Goal: Information Seeking & Learning: Learn about a topic

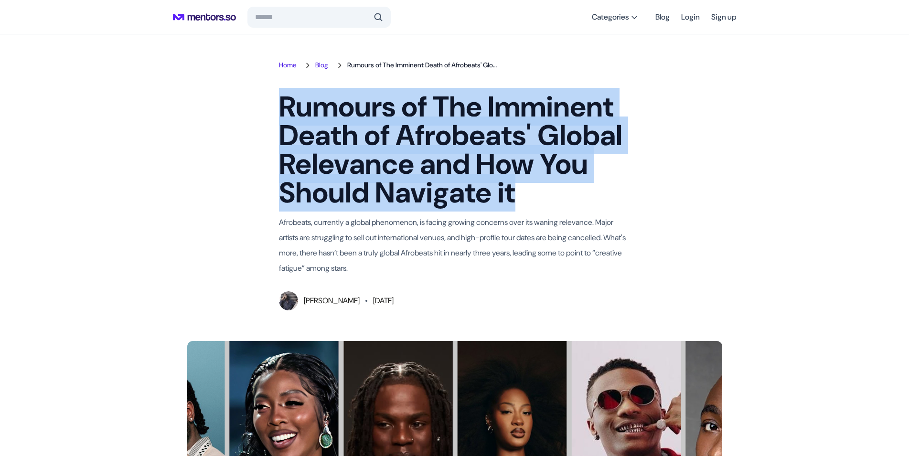
click at [516, 206] on h1 "Rumours of The Imminent Death of Afrobeats' Global Relevance and How You Should…" at bounding box center [455, 150] width 352 height 115
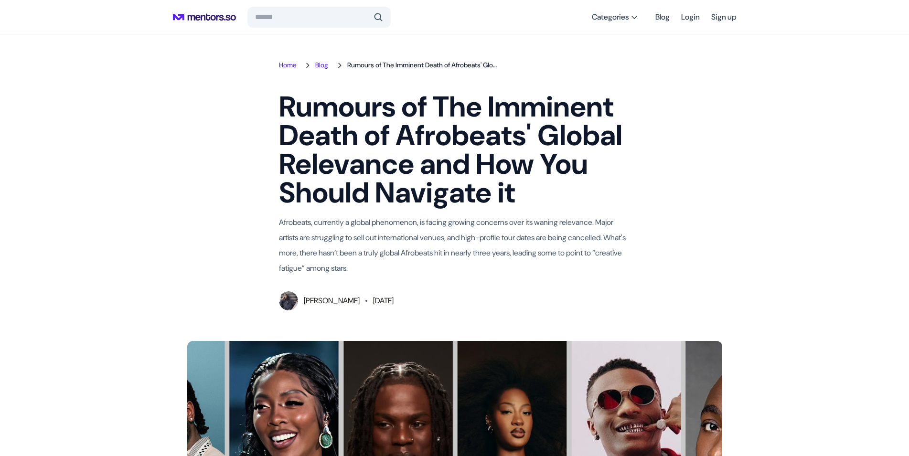
click at [639, 199] on div "Home Blog Rumours of The Imminent Death of Afrobeats' Global Relevance and How …" at bounding box center [455, 185] width 382 height 249
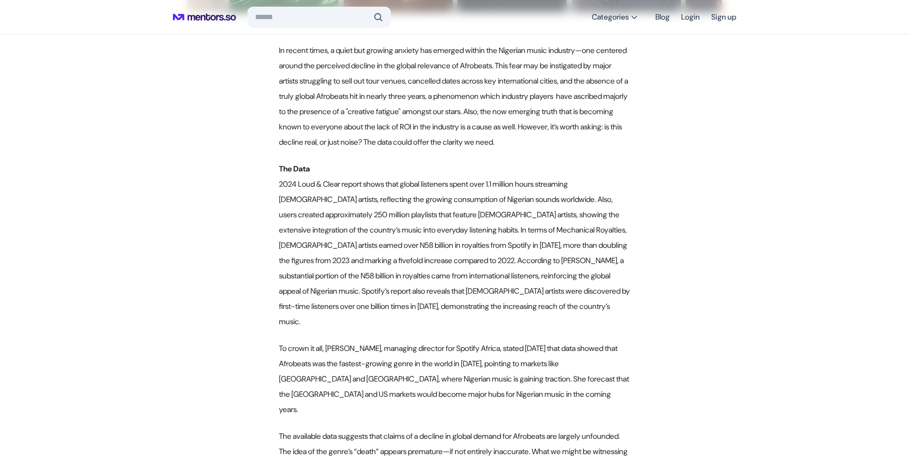
scroll to position [658, 0]
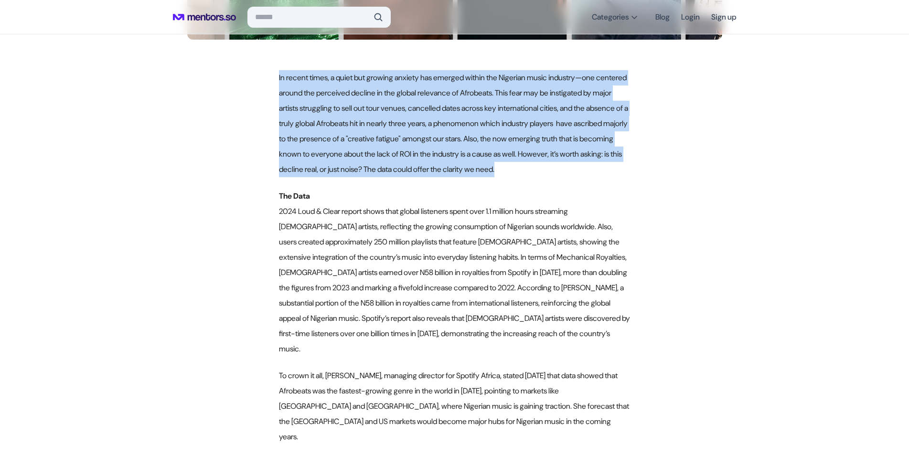
drag, startPoint x: 279, startPoint y: 75, endPoint x: 503, endPoint y: 173, distance: 244.8
click at [503, 173] on p "In recent times, a quiet but growing anxiety has emerged within the Nigerian mu…" at bounding box center [455, 123] width 352 height 107
copy p "In recent times, a quiet but growing anxiety has emerged within the Nigerian mu…"
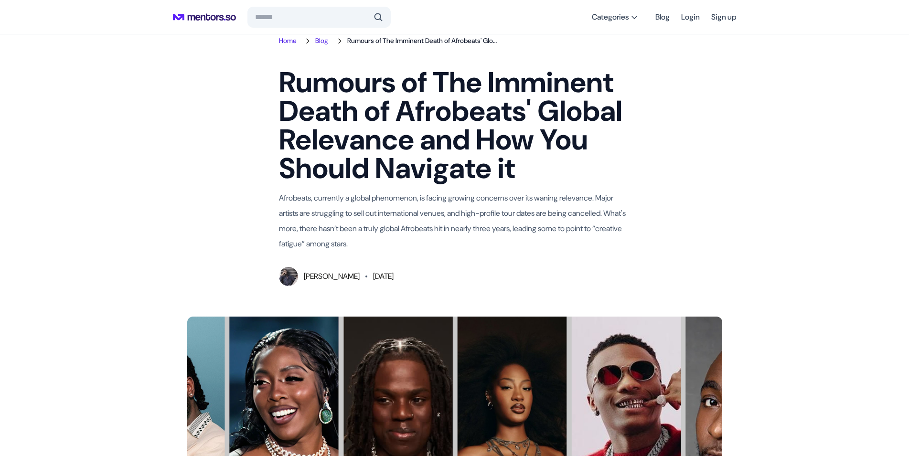
scroll to position [0, 0]
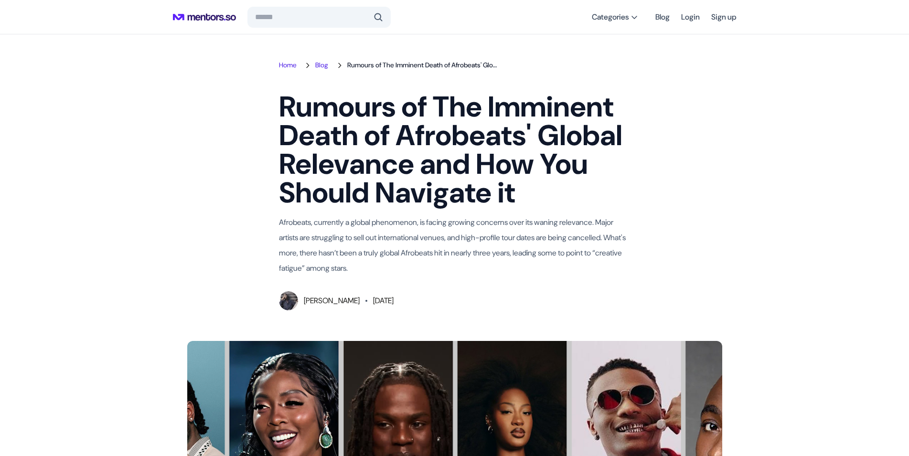
drag, startPoint x: 352, startPoint y: 271, endPoint x: 277, endPoint y: 223, distance: 88.8
click at [277, 223] on div "Home Blog Rumours of The Imminent Death of Afrobeats' Global Relevance and How …" at bounding box center [455, 185] width 382 height 249
copy p "Afrobeats, currently a global phenomenon, is facing growing concerns over its w…"
click at [528, 279] on header "Rumours of The Imminent Death of Afrobeats' Global Relevance and How You Should…" at bounding box center [455, 202] width 352 height 218
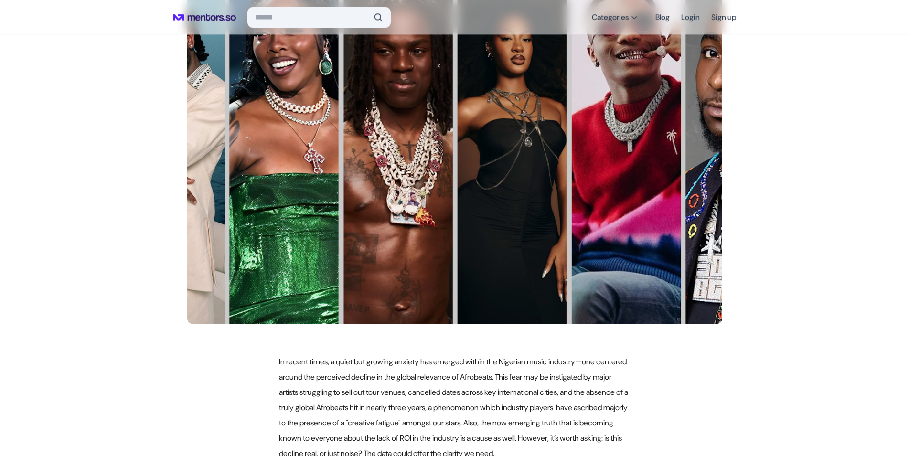
scroll to position [439, 0]
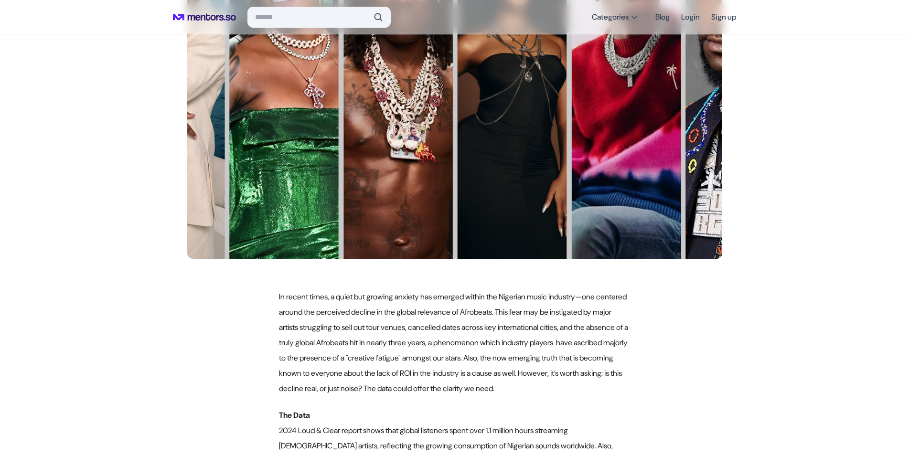
click at [477, 190] on img at bounding box center [454, 81] width 535 height 357
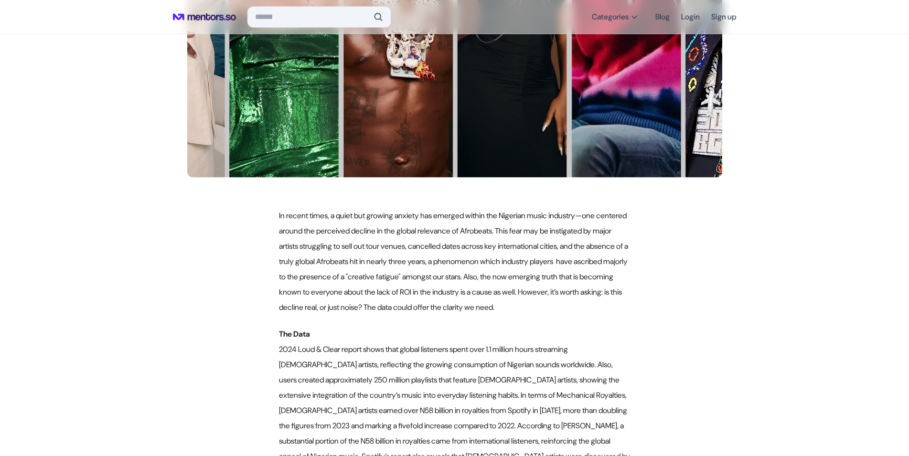
scroll to position [585, 0]
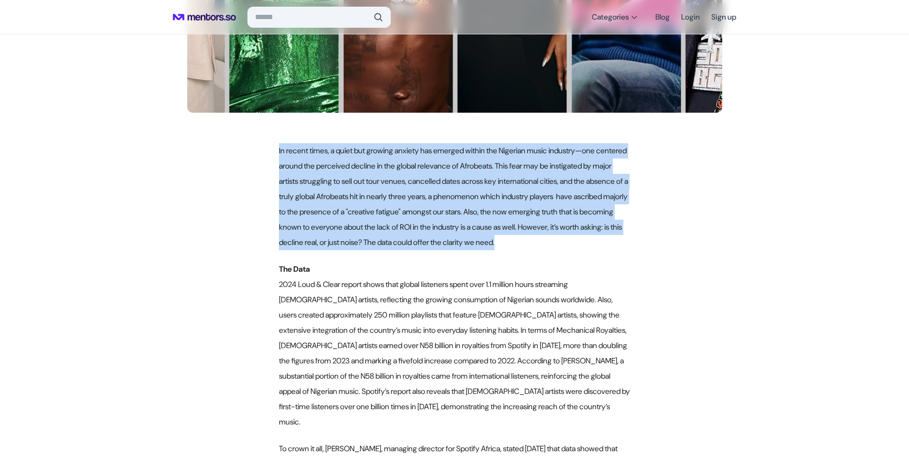
drag, startPoint x: 275, startPoint y: 148, endPoint x: 501, endPoint y: 239, distance: 243.2
copy p "In recent times, a quiet but growing anxiety has emerged within the Nigerian mu…"
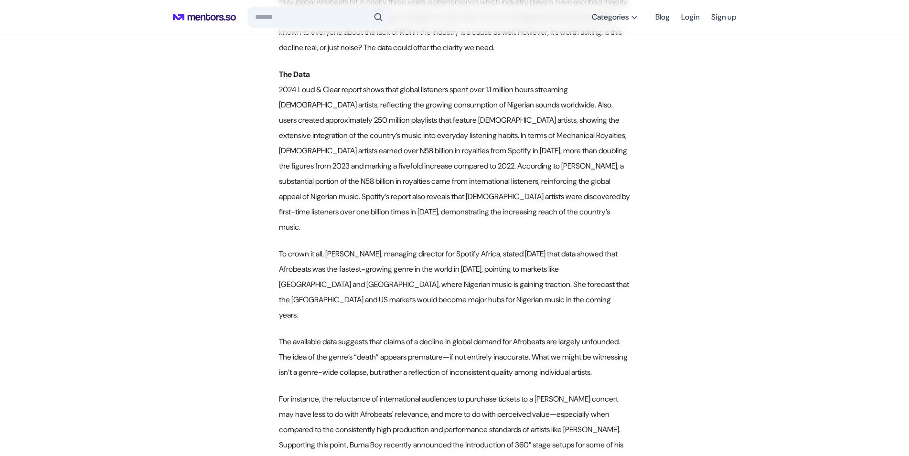
scroll to position [877, 0]
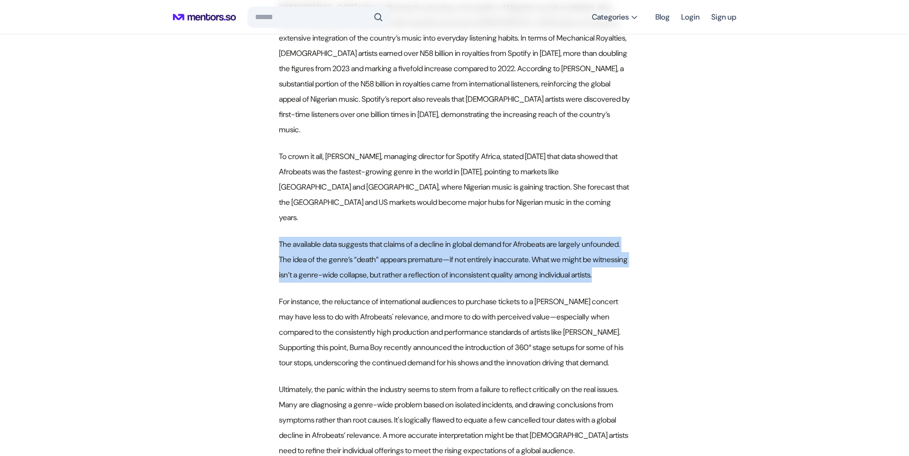
drag, startPoint x: 276, startPoint y: 214, endPoint x: 598, endPoint y: 249, distance: 324.0
copy p "The available data suggests that claims of a decline in global demand for Afrob…"
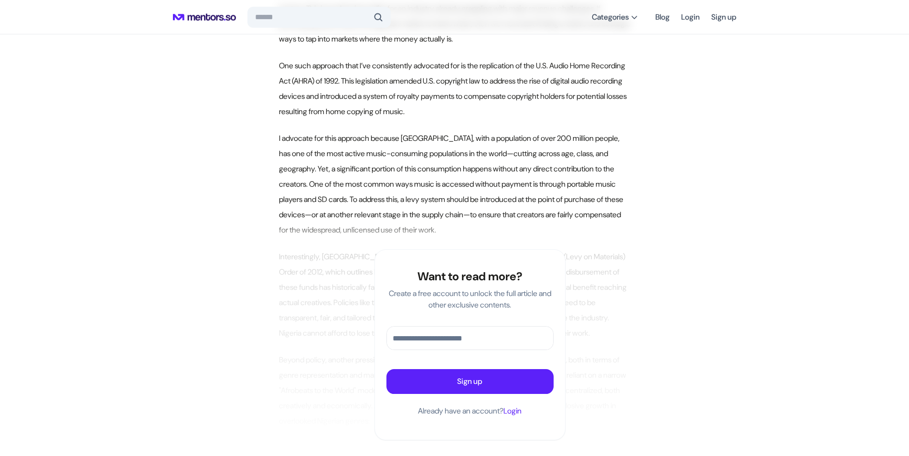
scroll to position [2349, 0]
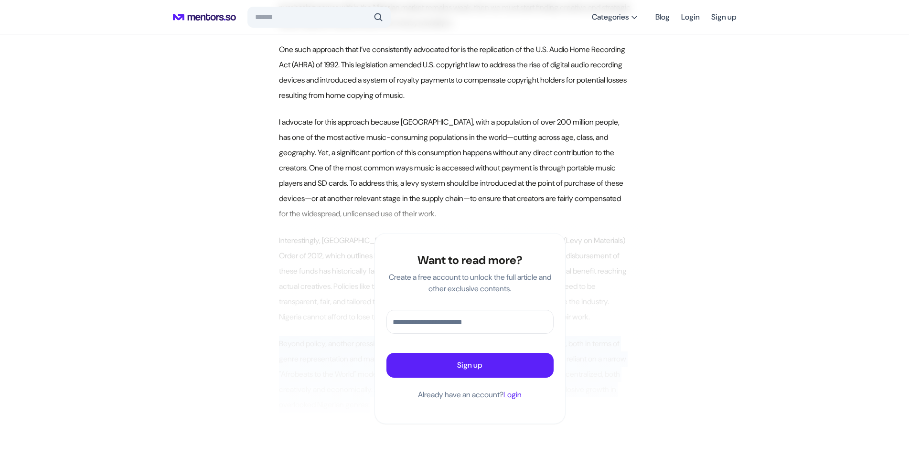
drag, startPoint x: 275, startPoint y: 302, endPoint x: 347, endPoint y: 345, distance: 84.4
copy p "Beyond policy, another pressing issue is the need to diversify the Nigerian mus…"
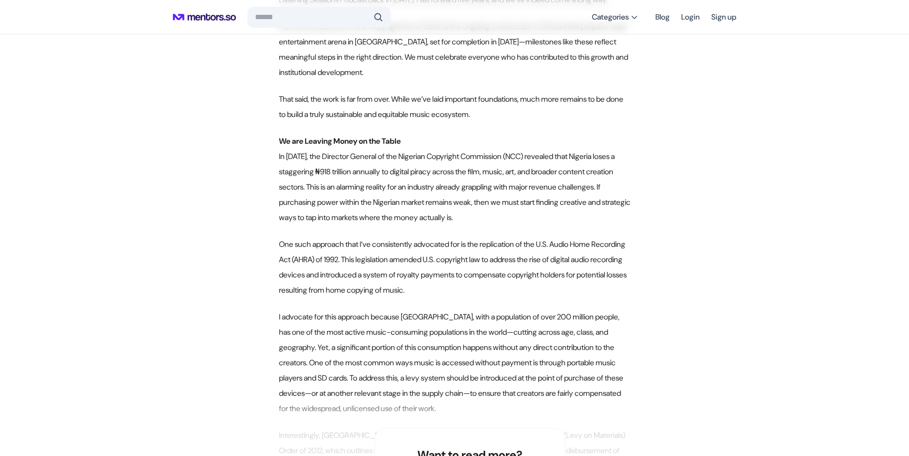
scroll to position [1911, 0]
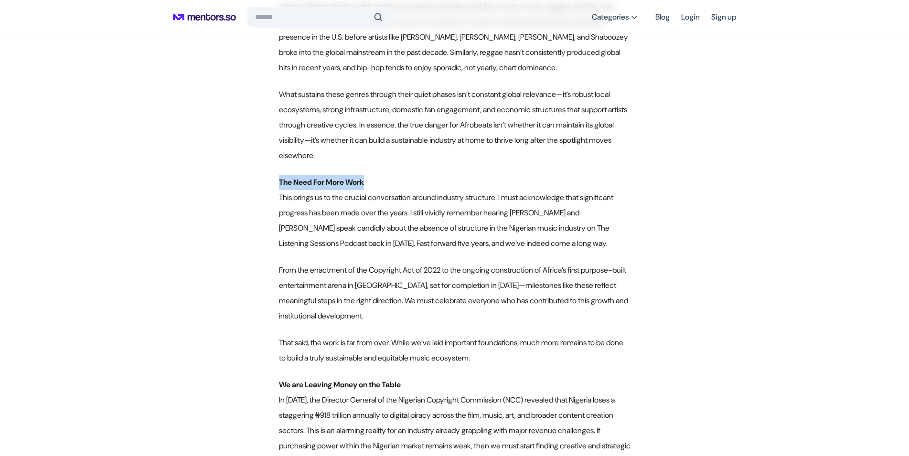
drag, startPoint x: 279, startPoint y: 138, endPoint x: 365, endPoint y: 141, distance: 85.6
click at [364, 177] on strong "The Need For More Work" at bounding box center [321, 182] width 85 height 10
copy strong "The Need For More Work"
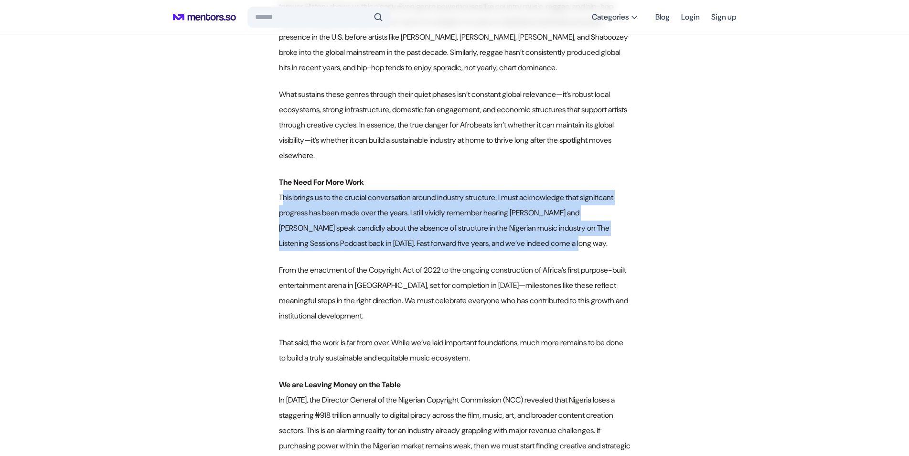
drag, startPoint x: 281, startPoint y: 151, endPoint x: 520, endPoint y: 211, distance: 246.3
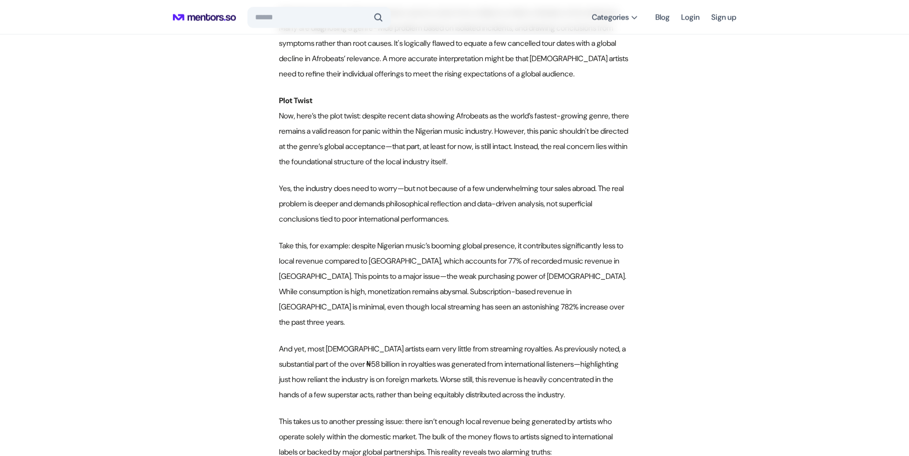
scroll to position [1179, 0]
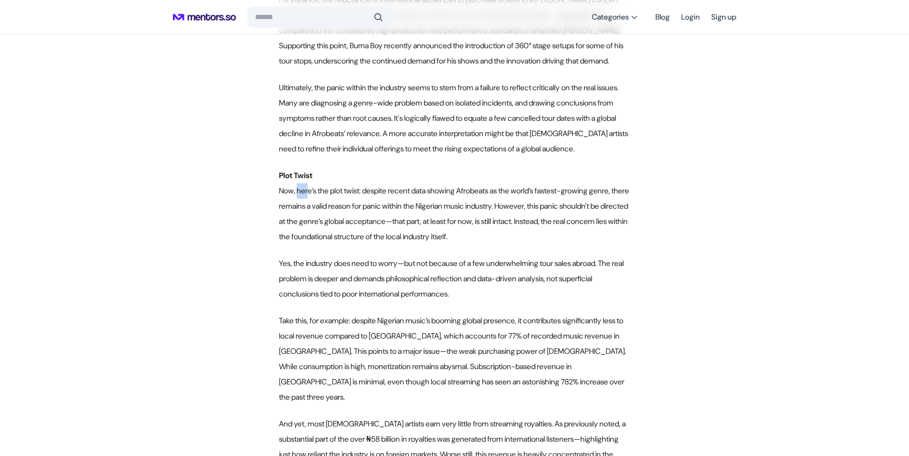
click at [306, 168] on p "Plot Twist Now, here’s the plot twist: despite recent data showing Afrobeats as…" at bounding box center [455, 206] width 352 height 76
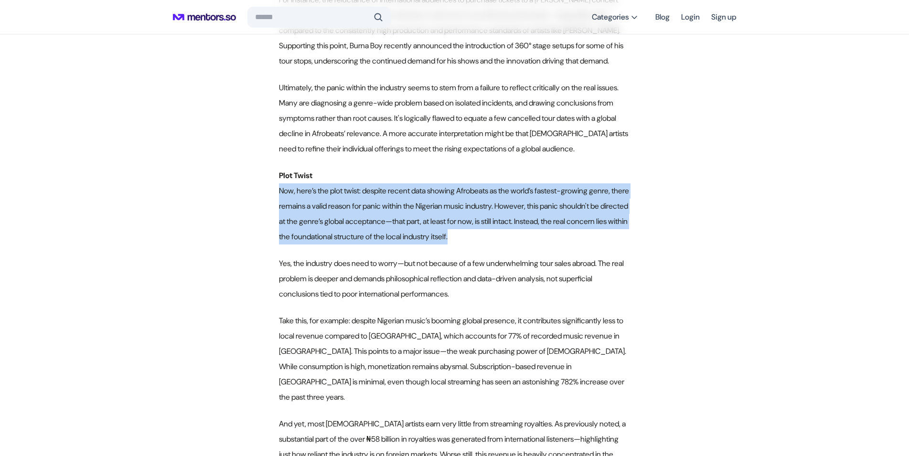
drag, startPoint x: 276, startPoint y: 161, endPoint x: 449, endPoint y: 203, distance: 178.1
copy p "Now, here’s the plot twist: despite recent data showing Afrobeats as the world’…"
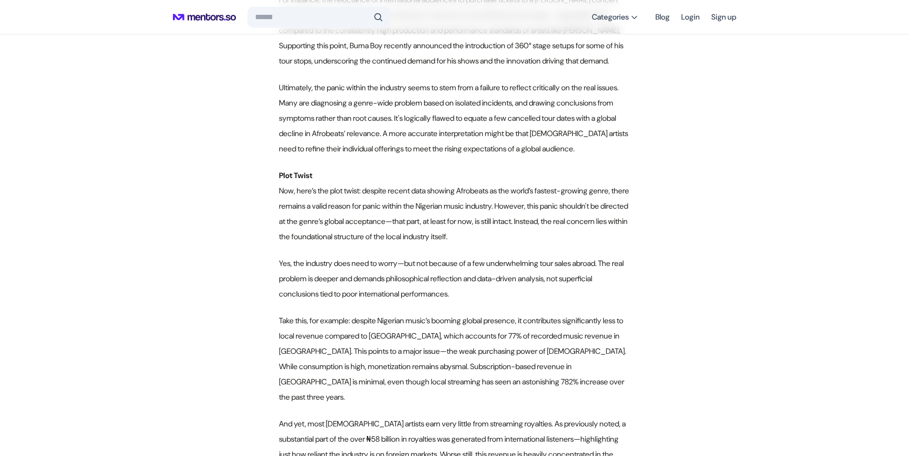
click at [248, 175] on article "Home Blog Rumours of The Imminent Death of Afrobeats' Global Relevance and How …" at bounding box center [455, 238] width 564 height 2713
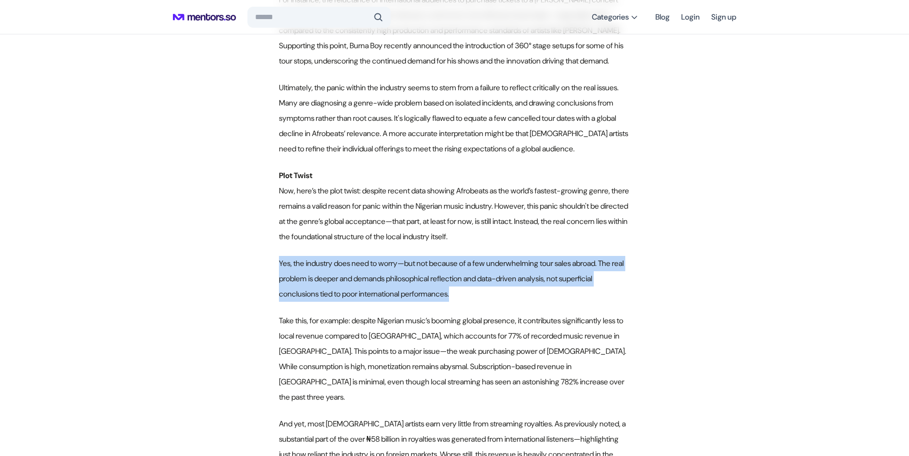
drag, startPoint x: 278, startPoint y: 232, endPoint x: 450, endPoint y: 263, distance: 174.7
copy p "Yes, the industry does need to worry—but not because of a few underwhelming tou…"
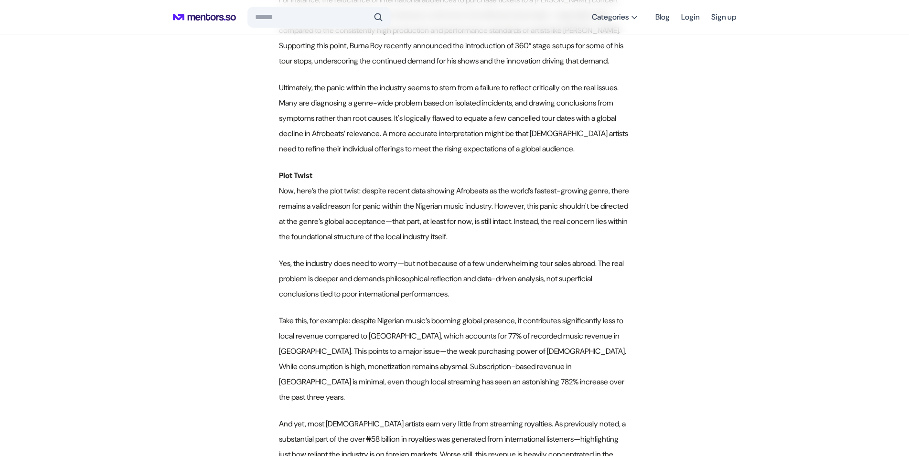
click at [160, 244] on div "Home Blog Rumours of The Imminent Death of Afrobeats' Global Relevance and How …" at bounding box center [454, 236] width 909 height 2831
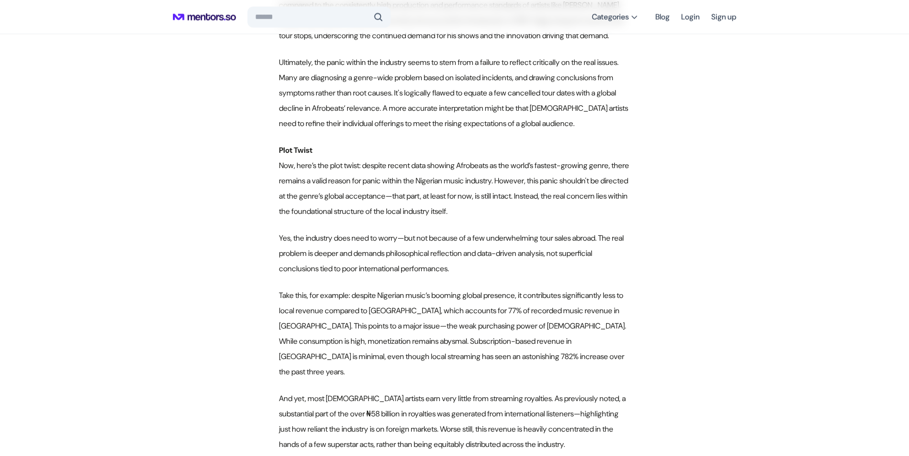
scroll to position [1228, 0]
